Goal: Navigation & Orientation: Find specific page/section

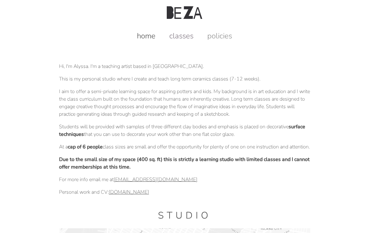
click at [189, 38] on link "classes" at bounding box center [181, 36] width 37 height 10
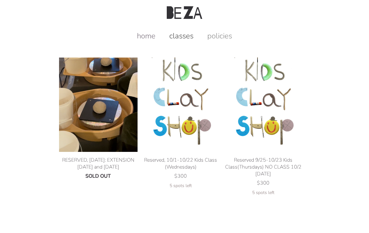
click at [146, 36] on link "home" at bounding box center [146, 36] width 31 height 10
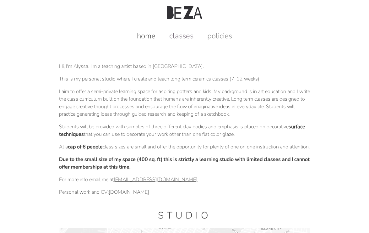
click at [189, 38] on link "classes" at bounding box center [181, 36] width 37 height 10
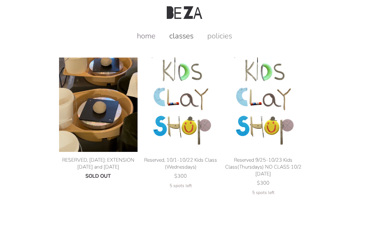
click at [149, 35] on link "home" at bounding box center [146, 36] width 31 height 10
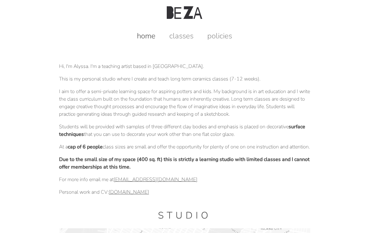
click at [188, 13] on img at bounding box center [184, 12] width 35 height 13
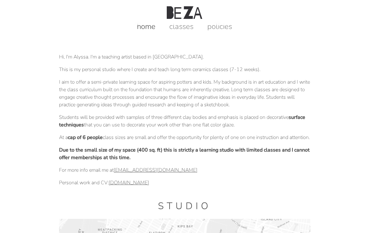
scroll to position [14, 0]
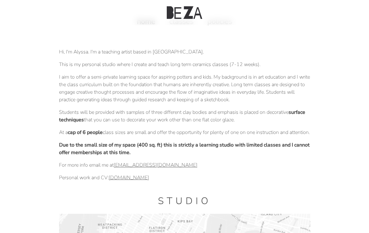
click at [132, 181] on link "[DOMAIN_NAME]" at bounding box center [129, 177] width 41 height 7
